Goal: Transaction & Acquisition: Purchase product/service

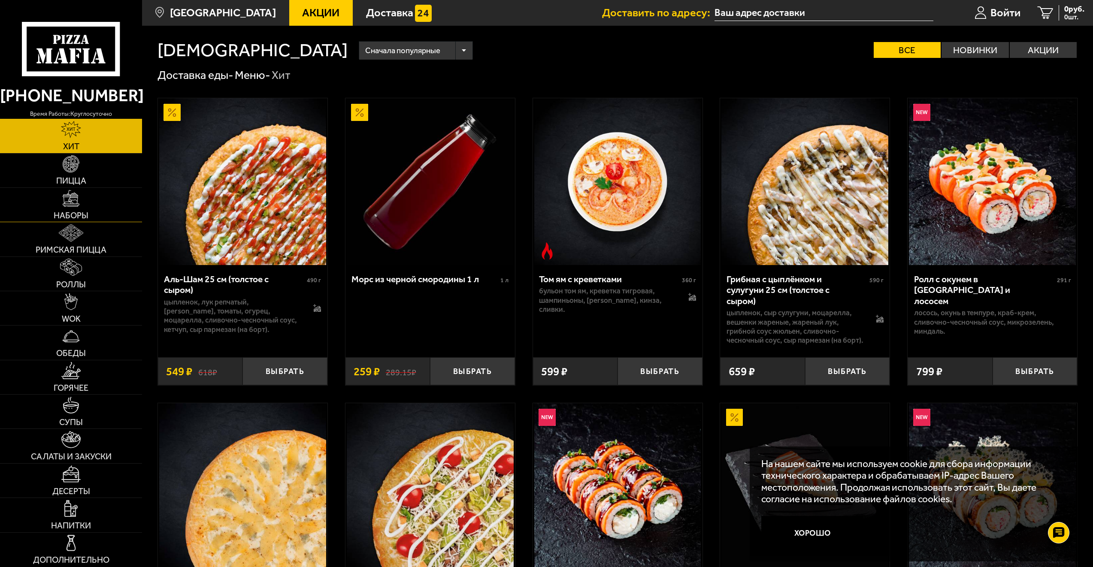
click at [67, 195] on img at bounding box center [71, 198] width 17 height 17
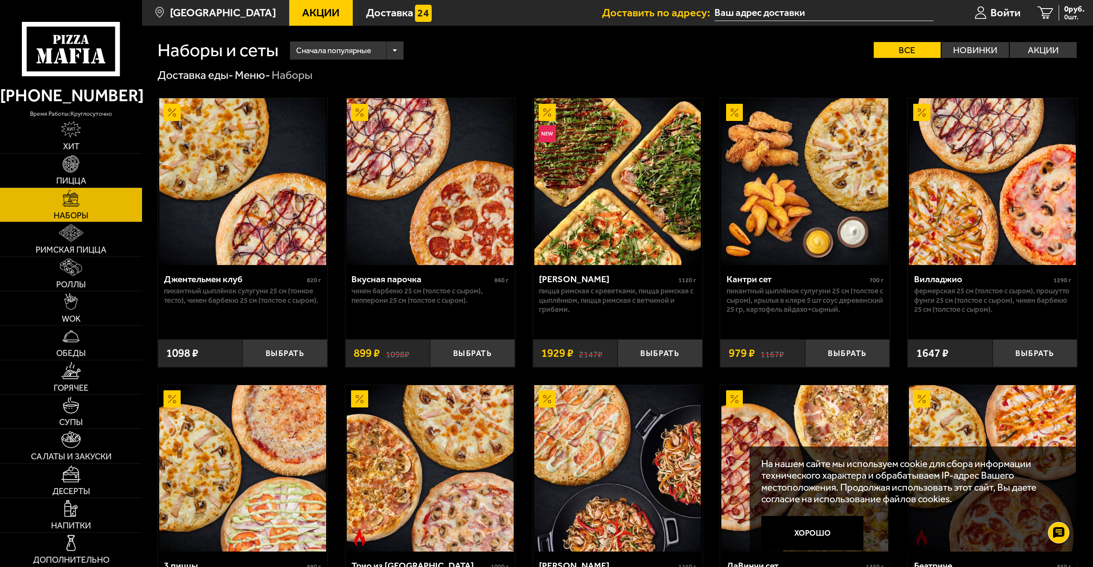
click at [289, 5] on link "Акции" at bounding box center [320, 13] width 63 height 26
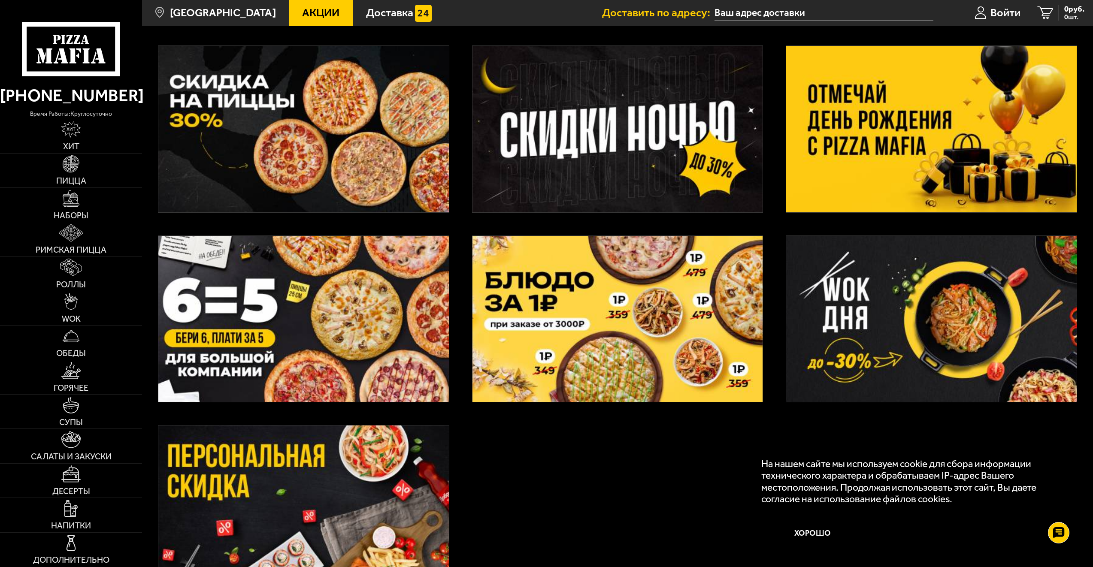
scroll to position [257, 0]
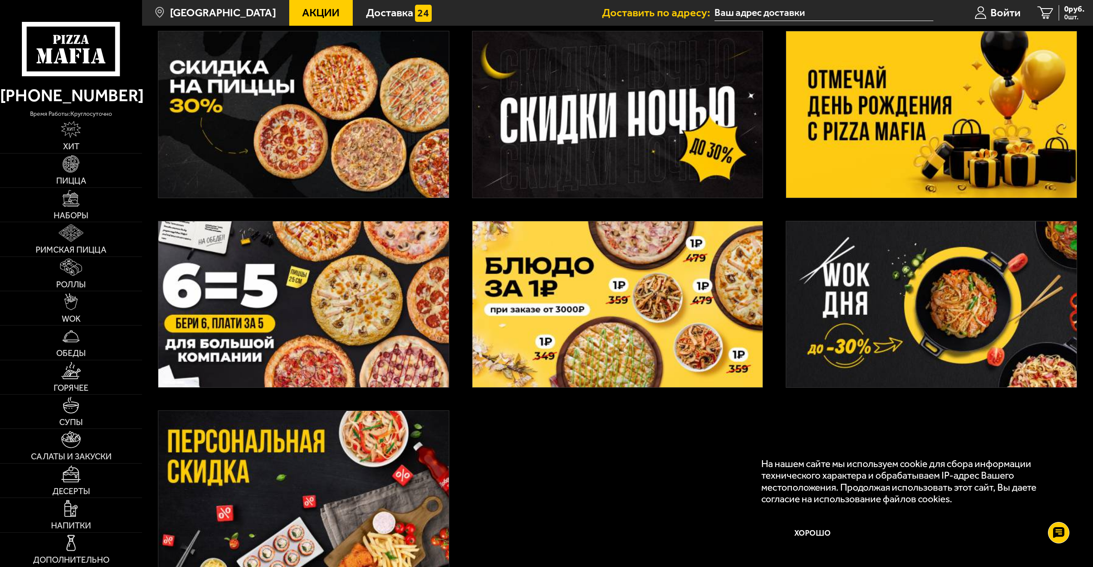
click at [873, 122] on img at bounding box center [931, 114] width 290 height 166
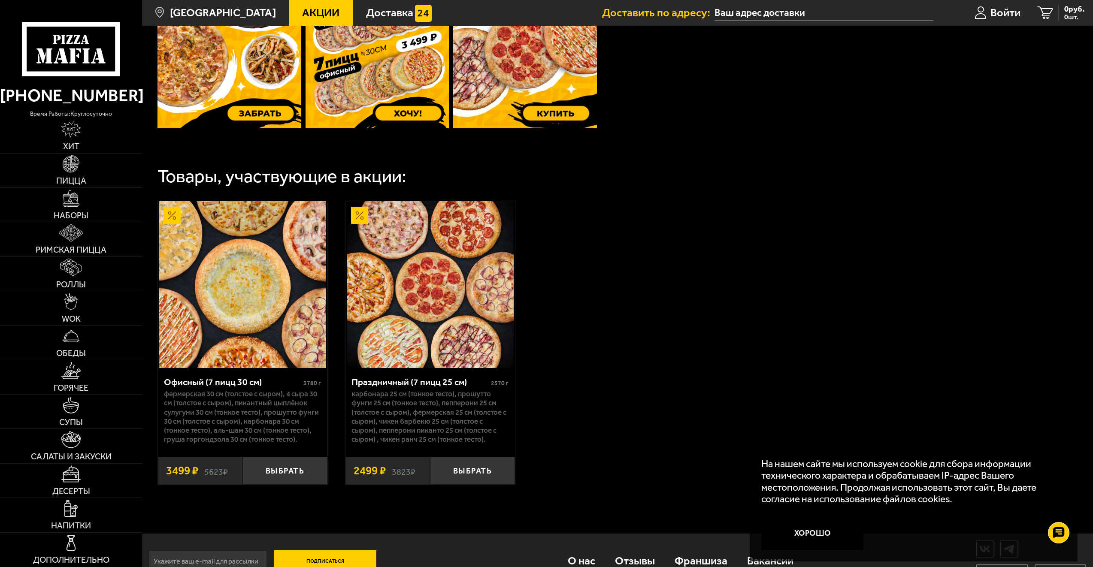
scroll to position [417, 0]
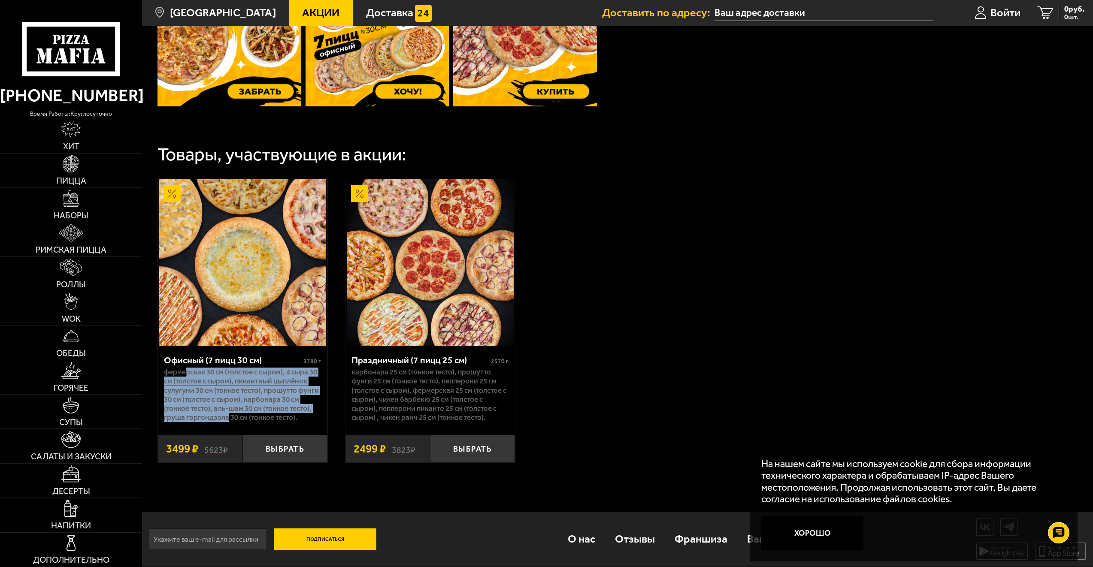
drag, startPoint x: 185, startPoint y: 364, endPoint x: 255, endPoint y: 412, distance: 84.3
click at [254, 412] on p "Фермерская 30 см (толстое с сыром), 4 сыра 30 см (толстое с сыром), Пикантный ц…" at bounding box center [242, 395] width 157 height 54
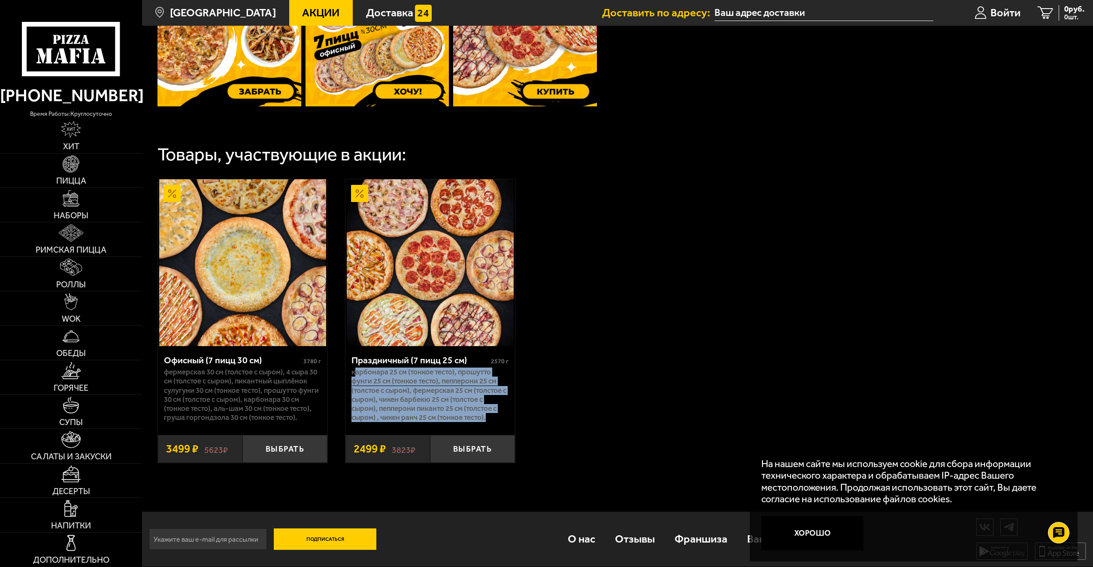
drag, startPoint x: 493, startPoint y: 410, endPoint x: 356, endPoint y: 367, distance: 144.4
click at [356, 368] on p "Карбонара 25 см (тонкое тесто), Прошутто Фунги 25 см (тонкое тесто), Пепперони …" at bounding box center [429, 395] width 157 height 54
drag, startPoint x: 356, startPoint y: 367, endPoint x: 370, endPoint y: 378, distance: 18.1
click at [370, 378] on p "Карбонара 25 см (тонкое тесто), Прошутто Фунги 25 см (тонкое тесто), Пепперони …" at bounding box center [429, 395] width 157 height 54
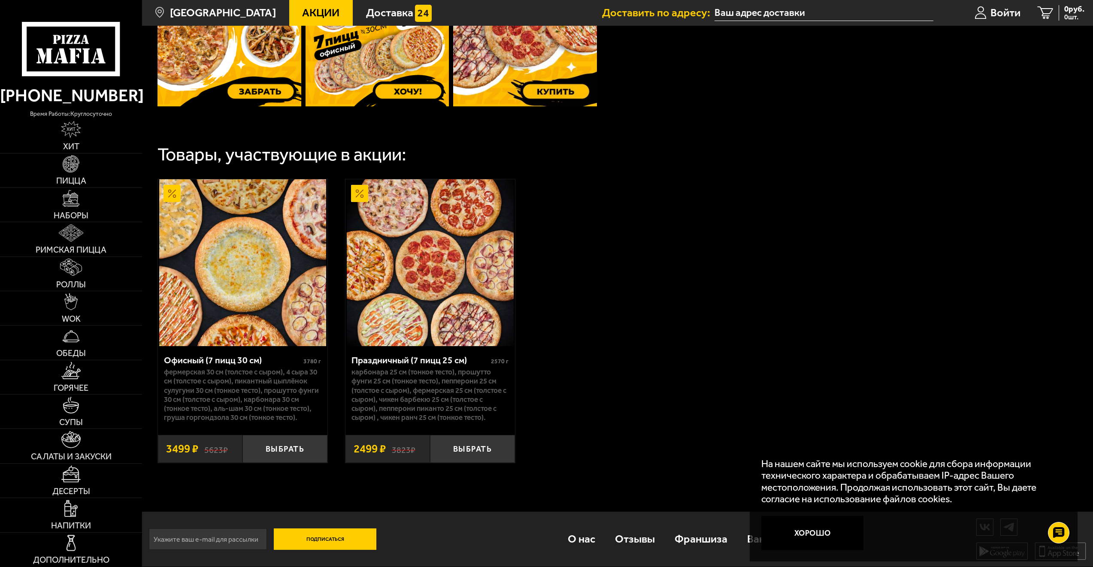
click at [242, 371] on p "Фермерская 30 см (толстое с сыром), 4 сыра 30 см (толстое с сыром), Пикантный ц…" at bounding box center [242, 395] width 157 height 54
drag, startPoint x: 177, startPoint y: 372, endPoint x: 221, endPoint y: 371, distance: 44.2
click at [221, 371] on p "Фермерская 30 см (толстое с сыром), 4 сыра 30 см (толстое с сыром), Пикантный ц…" at bounding box center [242, 395] width 157 height 54
click at [224, 391] on p "Фермерская 30 см (толстое с сыром), 4 сыра 30 см (толстое с сыром), Пикантный ц…" at bounding box center [242, 395] width 157 height 54
drag, startPoint x: 217, startPoint y: 390, endPoint x: 223, endPoint y: 376, distance: 15.2
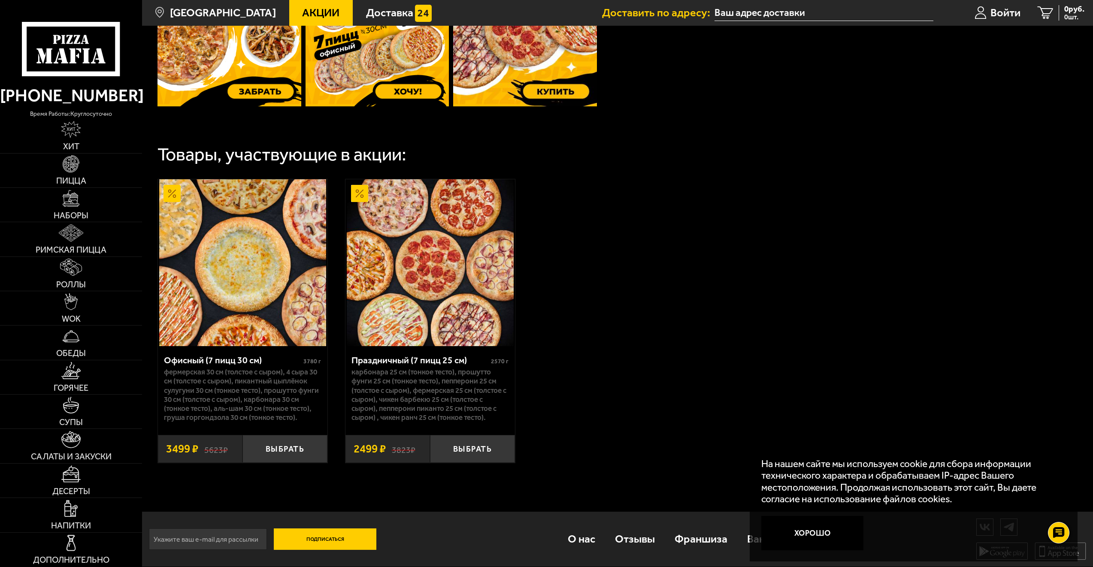
click at [218, 389] on p "Фермерская 30 см (толстое с сыром), 4 сыра 30 см (толстое с сыром), Пикантный ц…" at bounding box center [242, 395] width 157 height 54
drag, startPoint x: 394, startPoint y: 399, endPoint x: 498, endPoint y: 404, distance: 103.5
click at [498, 404] on p "Карбонара 25 см (тонкое тесто), Прошутто Фунги 25 см (тонкое тесто), Пепперони …" at bounding box center [429, 395] width 157 height 54
click at [413, 382] on p "Карбонара 25 см (тонкое тесто), Прошутто Фунги 25 см (тонкое тесто), Пепперони …" at bounding box center [429, 395] width 157 height 54
drag, startPoint x: 207, startPoint y: 369, endPoint x: 209, endPoint y: 404, distance: 34.4
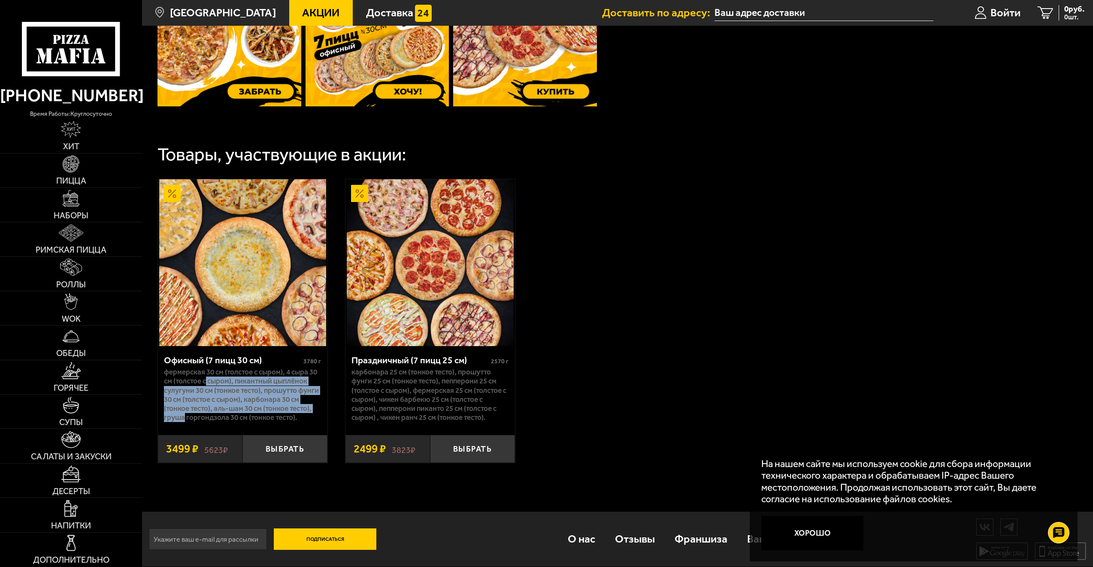
click at [209, 404] on p "Фермерская 30 см (толстое с сыром), 4 сыра 30 см (толстое с сыром), Пикантный ц…" at bounding box center [242, 395] width 157 height 54
drag, startPoint x: 209, startPoint y: 404, endPoint x: 261, endPoint y: 408, distance: 52.1
click at [261, 408] on p "Фермерская 30 см (толстое с сыром), 4 сыра 30 см (толстое с сыром), Пикантный ц…" at bounding box center [242, 395] width 157 height 54
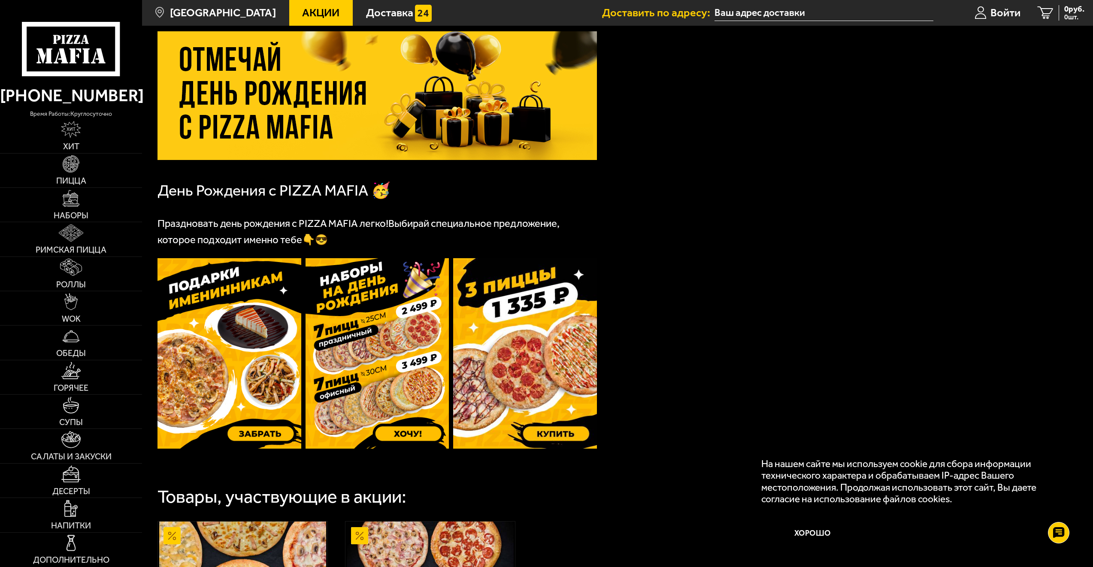
scroll to position [0, 0]
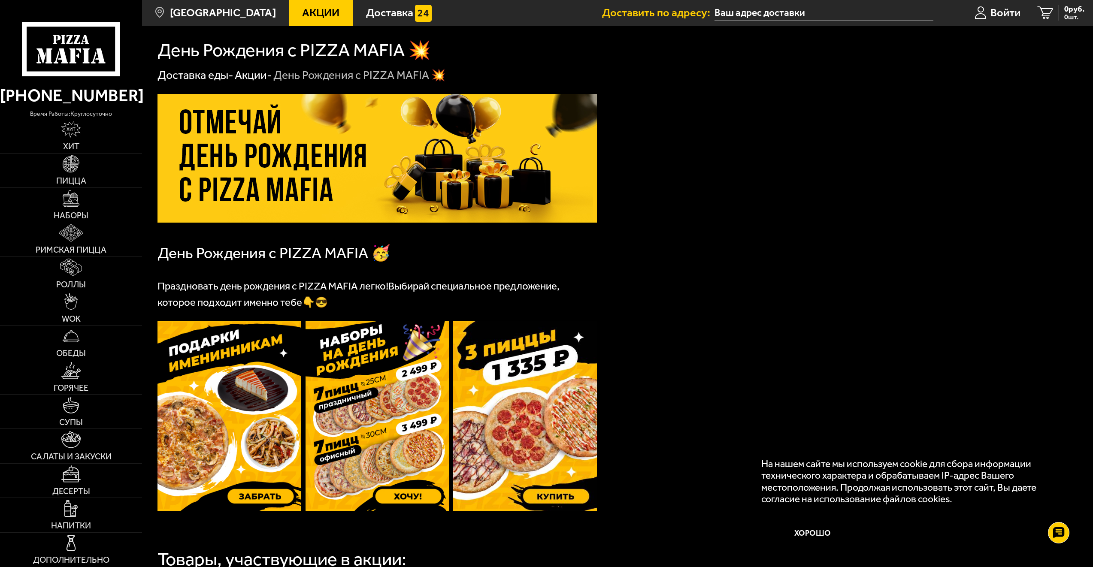
click at [771, 16] on input "text" at bounding box center [823, 13] width 218 height 16
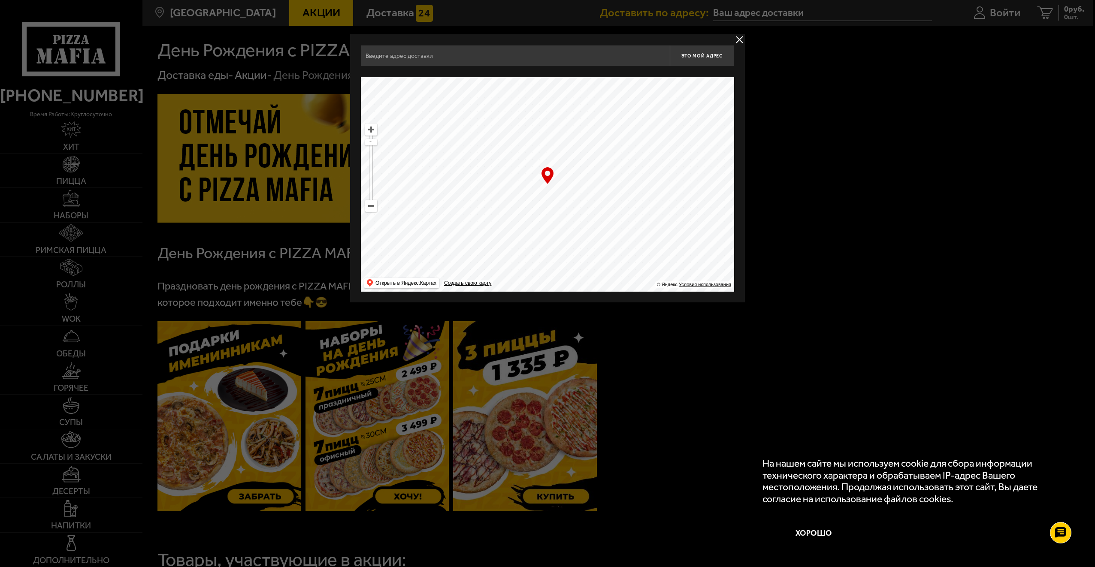
drag, startPoint x: 527, startPoint y: 248, endPoint x: 477, endPoint y: 314, distance: 82.3
click at [475, 318] on main "[GEOGRAPHIC_DATA] Все Акции Доставка Личный кабинет Акции Доставка Доставить по…" at bounding box center [617, 486] width 951 height 973
click at [371, 212] on ymaps "… © Яндекс Условия использования Открыть в Яндекс.Картах Создать свою карту" at bounding box center [547, 184] width 373 height 215
click at [373, 209] on ymaps at bounding box center [371, 205] width 11 height 11
click at [373, 208] on ymaps at bounding box center [371, 205] width 11 height 11
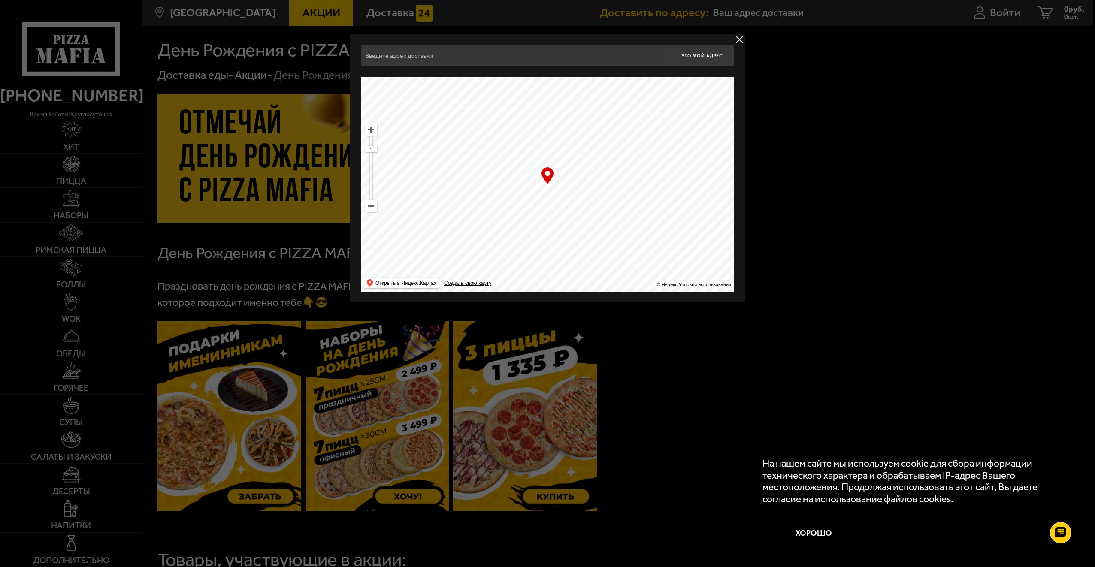
click at [373, 208] on ymaps at bounding box center [371, 205] width 11 height 11
drag, startPoint x: 580, startPoint y: 183, endPoint x: 530, endPoint y: 285, distance: 113.4
click at [530, 285] on ymaps at bounding box center [547, 184] width 373 height 215
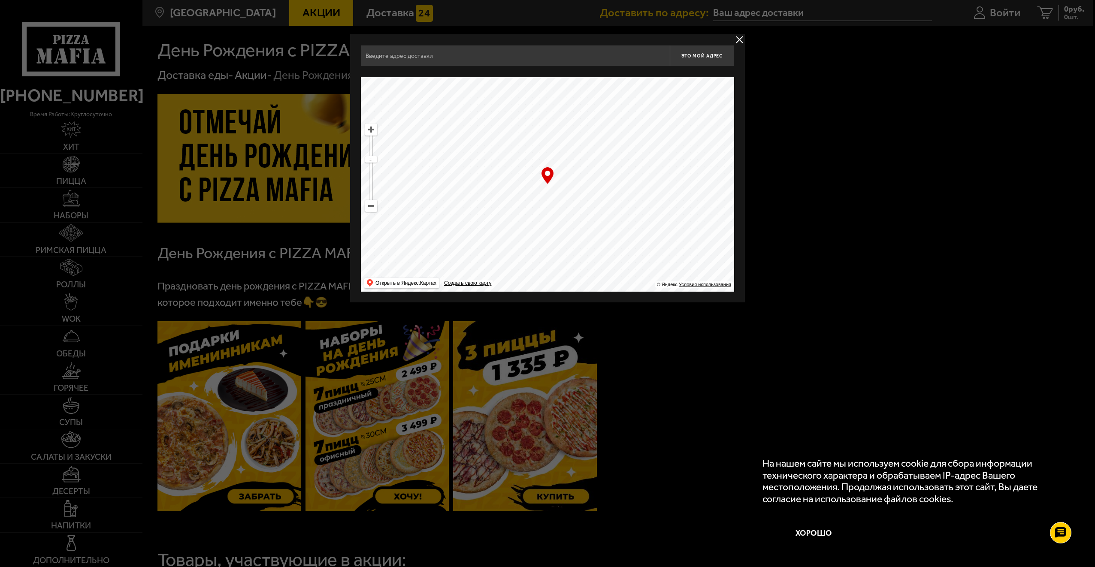
click at [372, 130] on ymaps at bounding box center [371, 129] width 11 height 11
click at [371, 128] on ymaps at bounding box center [371, 129] width 11 height 11
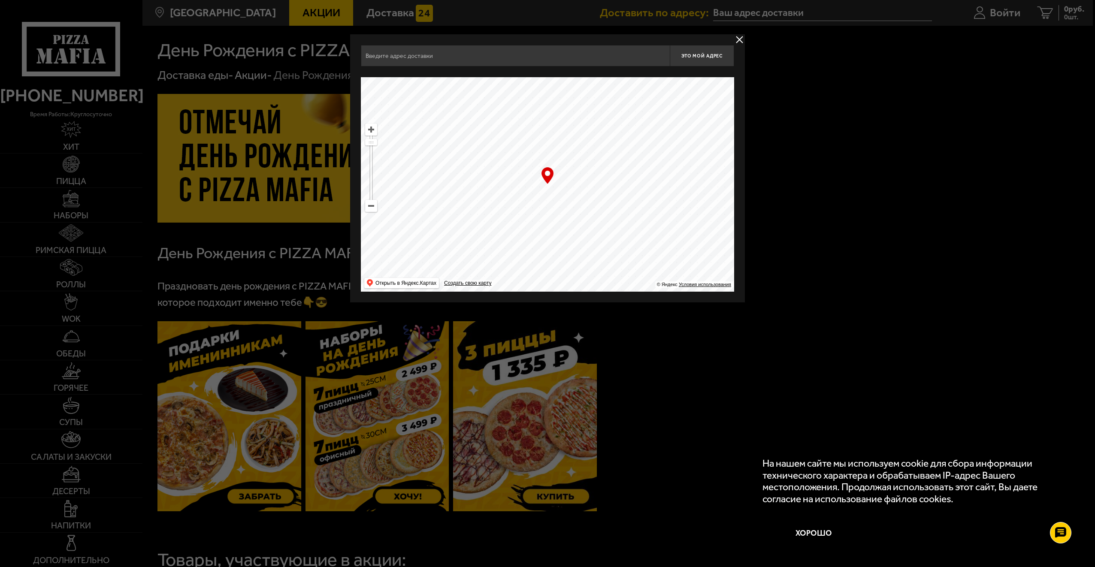
drag, startPoint x: 623, startPoint y: 196, endPoint x: 574, endPoint y: 240, distance: 65.7
click at [574, 240] on ymaps at bounding box center [547, 184] width 373 height 215
type input "[STREET_ADDRESS]"
click at [698, 58] on span "Это мой адрес" at bounding box center [701, 56] width 41 height 6
type input "[STREET_ADDRESS]"
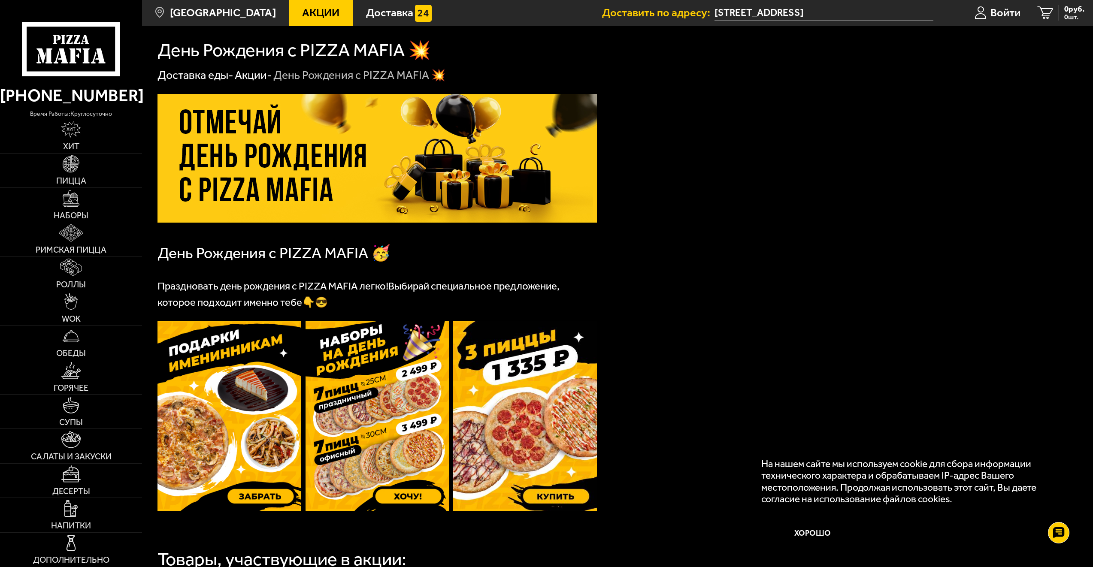
click at [76, 214] on span "Наборы" at bounding box center [71, 216] width 35 height 9
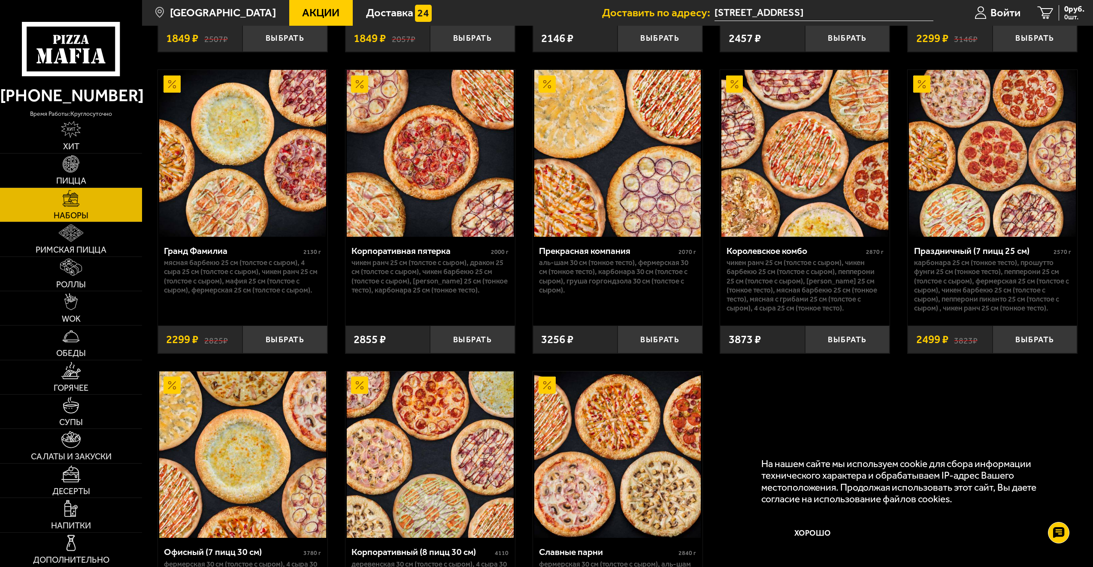
scroll to position [1470, 0]
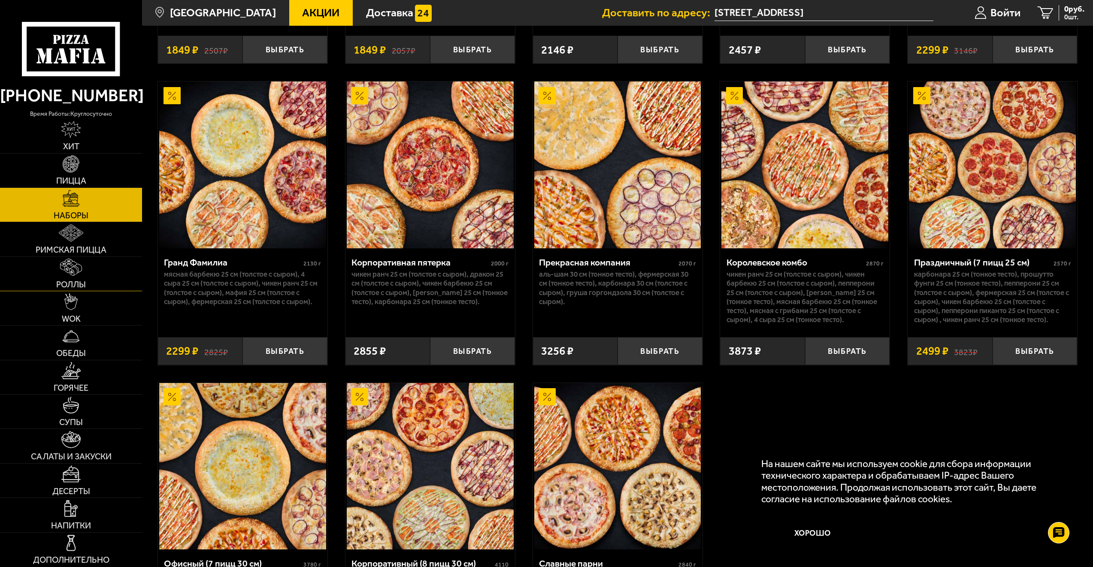
click at [79, 282] on span "Роллы" at bounding box center [71, 285] width 30 height 9
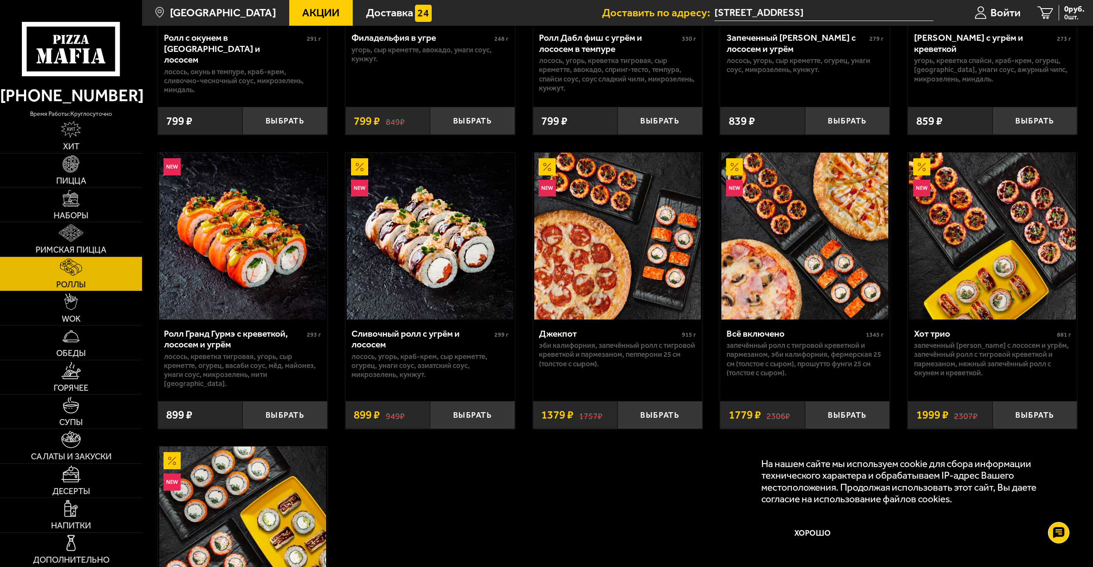
scroll to position [558, 0]
